Goal: Check status: Check status

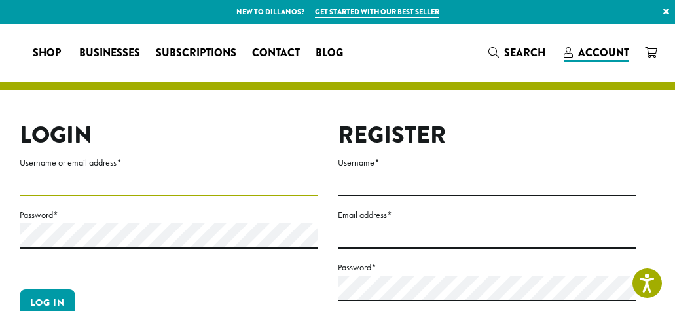
type input "**********"
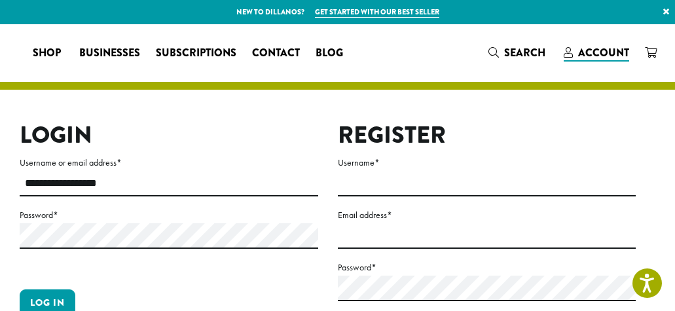
click at [48, 167] on label "Username or email address *" at bounding box center [169, 163] width 299 height 16
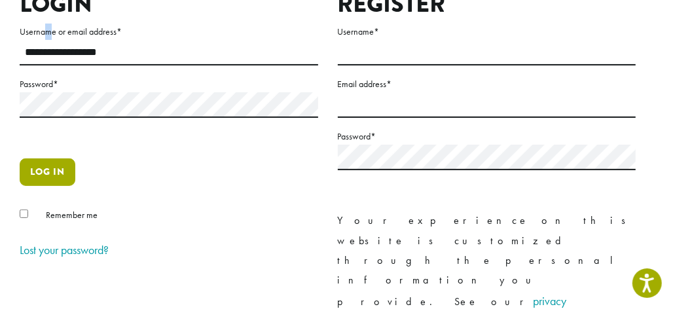
click at [57, 168] on button "Log in" at bounding box center [48, 172] width 56 height 28
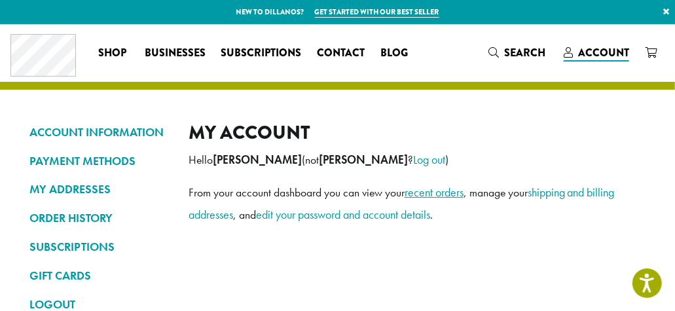
click at [441, 196] on link "recent orders" at bounding box center [434, 192] width 59 height 15
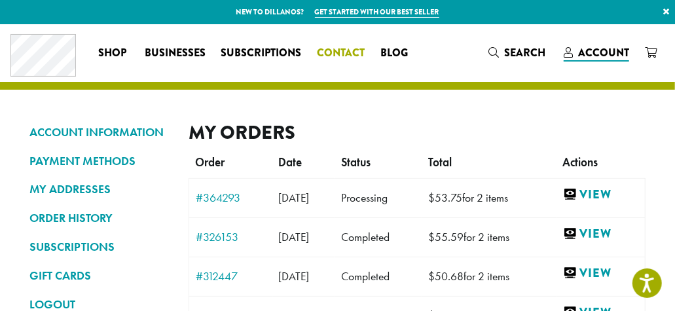
click at [341, 54] on span "Contact" at bounding box center [342, 53] width 48 height 16
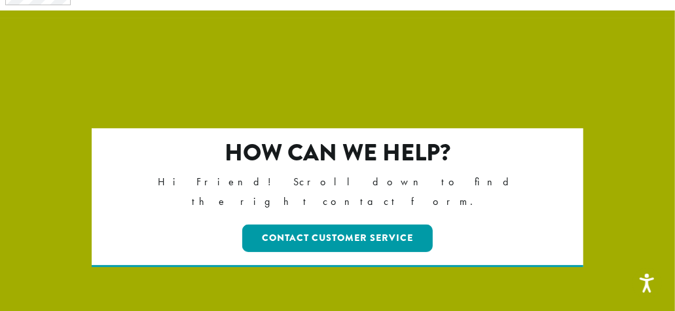
scroll to position [65, 0]
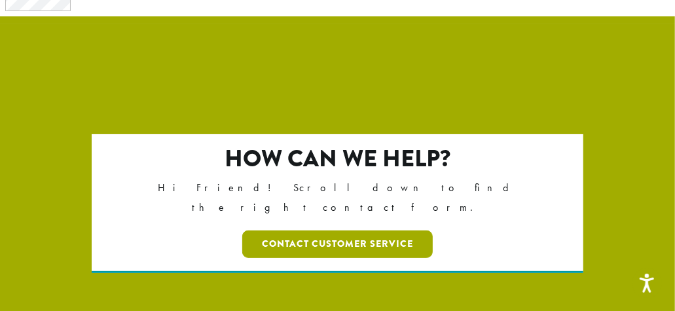
click at [348, 231] on link "Contact Customer Service" at bounding box center [337, 245] width 191 height 28
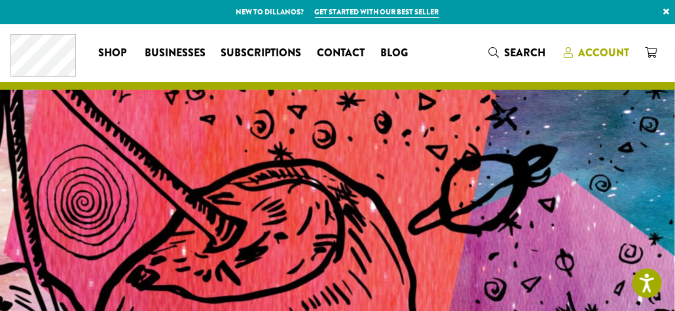
click at [597, 56] on span "Account" at bounding box center [603, 52] width 51 height 15
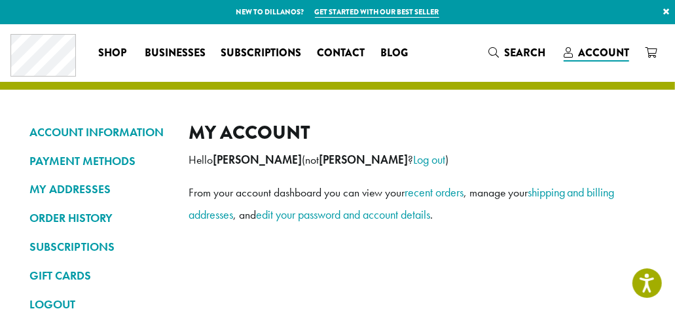
click at [439, 193] on link "recent orders" at bounding box center [434, 192] width 59 height 15
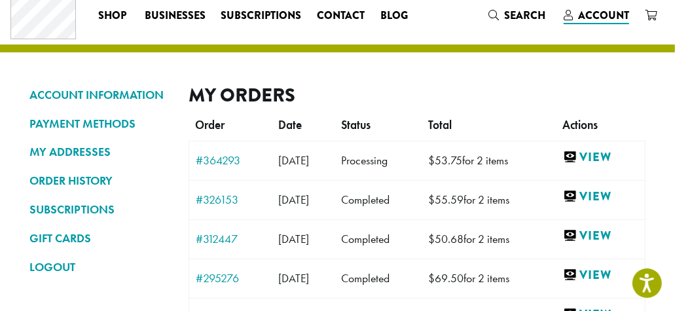
scroll to position [39, 0]
